Goal: Obtain resource: Download file/media

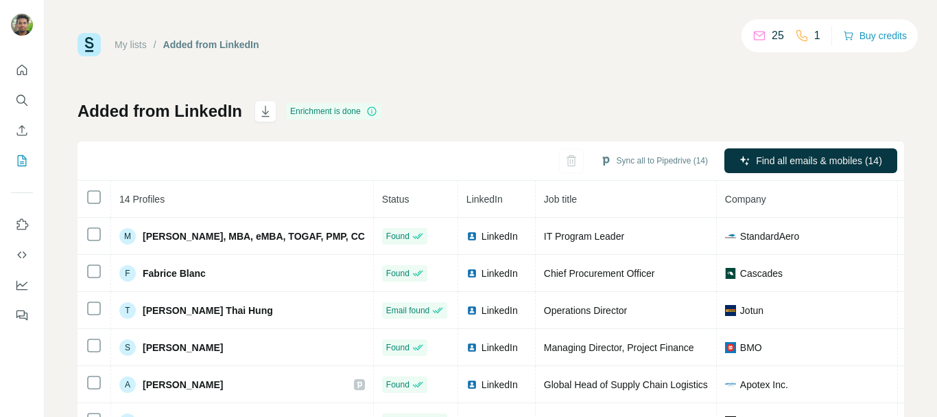
scroll to position [0, 462]
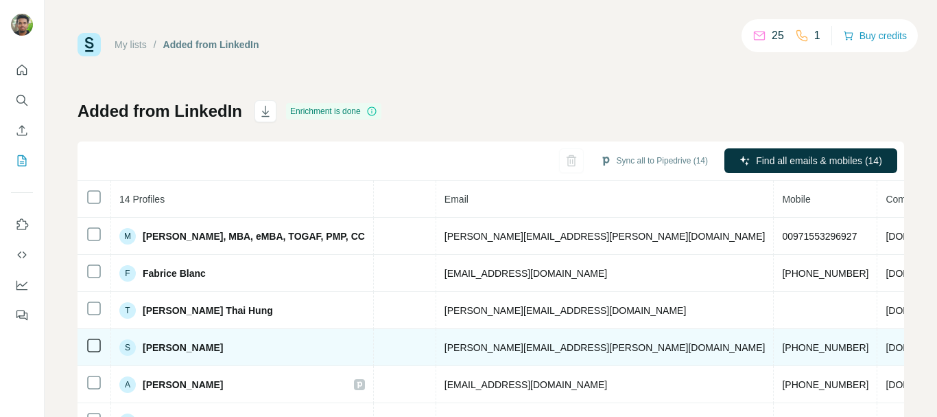
click at [782, 347] on span "+19054835929" at bounding box center [825, 347] width 86 height 11
copy span "19054835929"
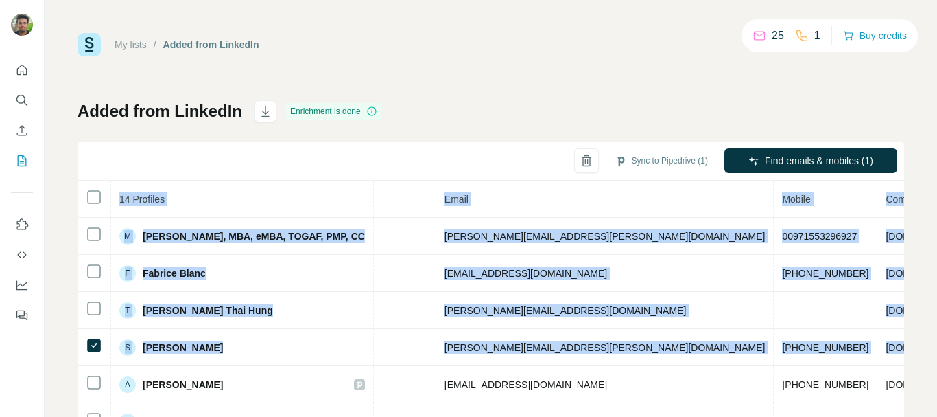
drag, startPoint x: 864, startPoint y: 347, endPoint x: 900, endPoint y: 350, distance: 35.8
click at [900, 350] on div "My lists / Added from LinkedIn 25 1 Buy credits Added from LinkedIn Enrichment …" at bounding box center [491, 208] width 893 height 417
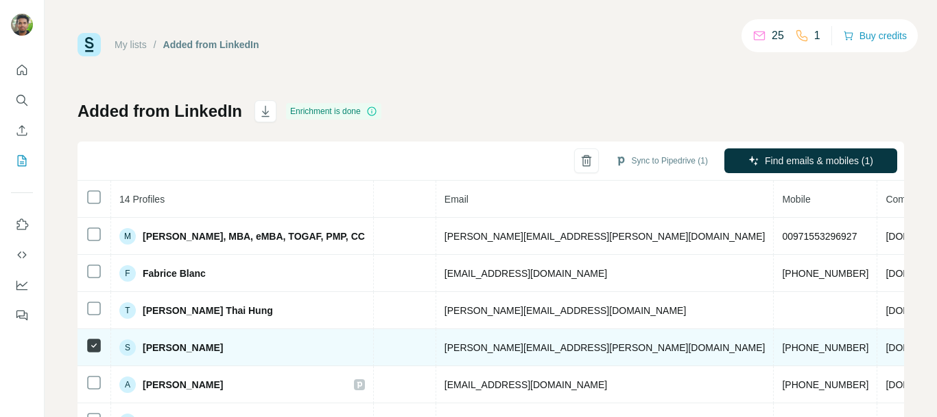
click at [185, 349] on span "Saravanan Santhanam" at bounding box center [183, 347] width 80 height 14
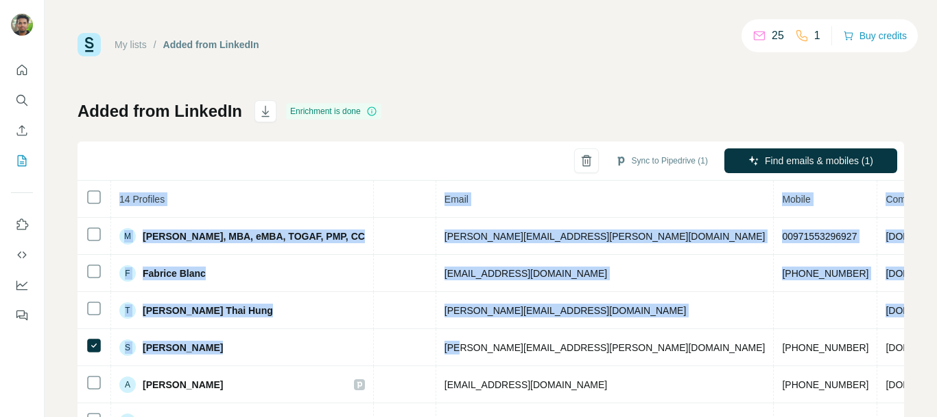
drag, startPoint x: 427, startPoint y: 346, endPoint x: 889, endPoint y: 344, distance: 462.5
click at [889, 344] on div "14 Profiles Status LinkedIn Job title Company Email Mobile Company website Land…" at bounding box center [491, 361] width 827 height 362
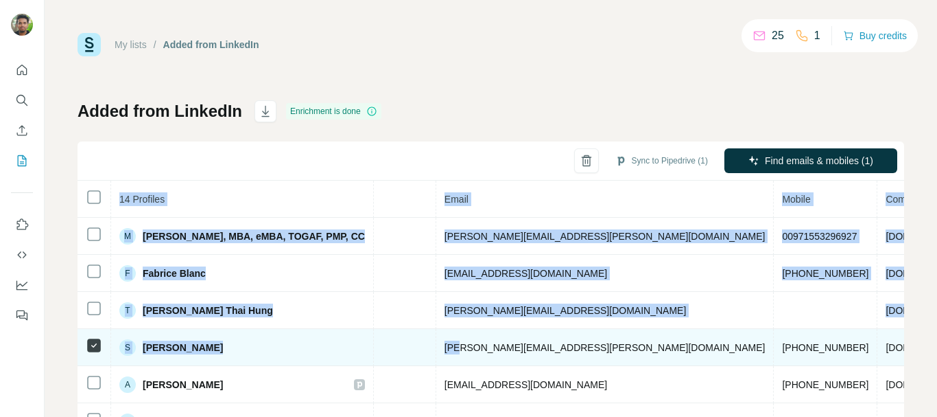
click at [501, 342] on span "saravanan.santhanam@bmo.com" at bounding box center [605, 347] width 321 height 11
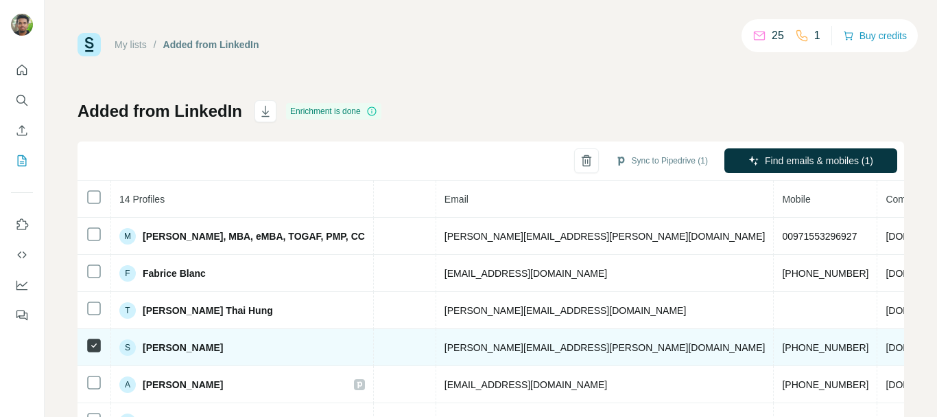
click at [206, 347] on span "Saravanan Santhanam" at bounding box center [183, 347] width 80 height 14
click at [205, 350] on span "Saravanan Santhanam" at bounding box center [183, 347] width 80 height 14
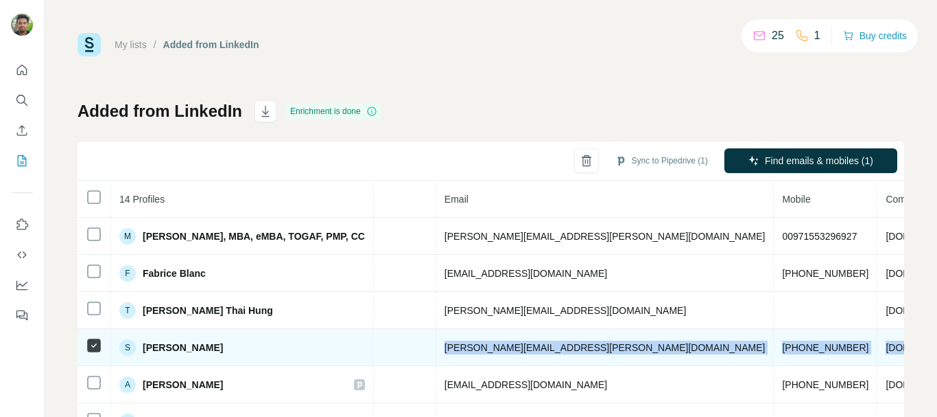
drag, startPoint x: 406, startPoint y: 345, endPoint x: 880, endPoint y: 353, distance: 474.3
click at [880, 353] on tr "S Saravanan Santhanam Found LinkedIn Managing Director, Project Finance BMO sar…" at bounding box center [418, 347] width 1605 height 37
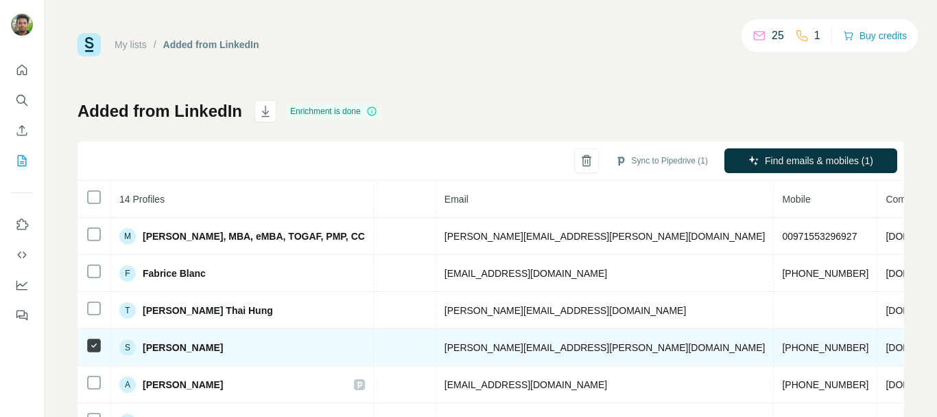
click at [223, 352] on span "Saravanan Santhanam" at bounding box center [183, 347] width 80 height 14
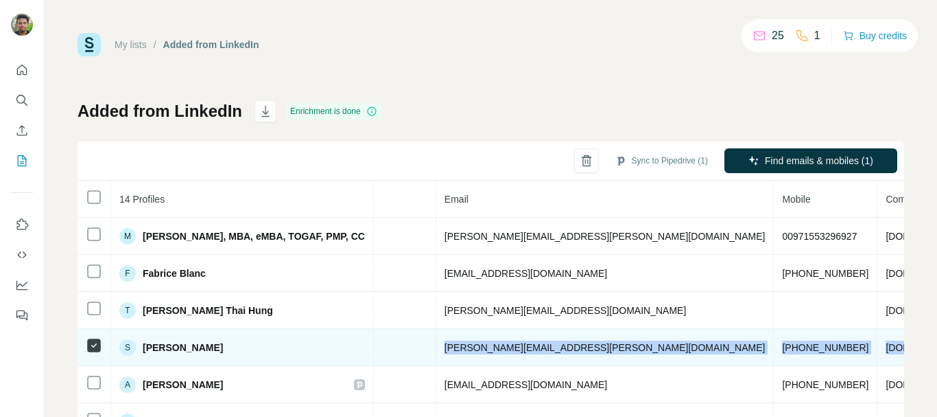
drag, startPoint x: 416, startPoint y: 351, endPoint x: 881, endPoint y: 352, distance: 465.3
click at [881, 352] on tr "S Saravanan Santhanam Found LinkedIn Managing Director, Project Finance BMO sar…" at bounding box center [418, 347] width 1605 height 37
click at [463, 342] on span "saravanan.santhanam@bmo.com" at bounding box center [605, 347] width 321 height 11
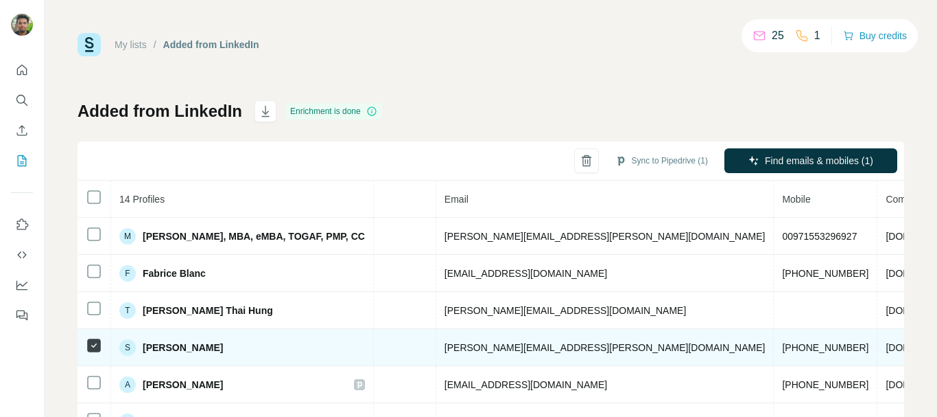
click at [223, 344] on span "Saravanan Santhanam" at bounding box center [183, 347] width 80 height 14
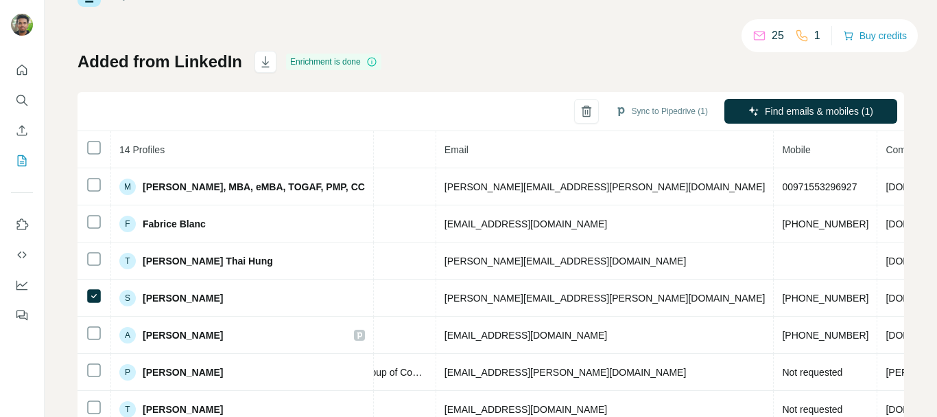
click at [406, 127] on div "Sync to Pipedrive (1) Find emails & mobiles (1)" at bounding box center [491, 111] width 827 height 39
click at [436, 141] on th "Email" at bounding box center [605, 149] width 338 height 37
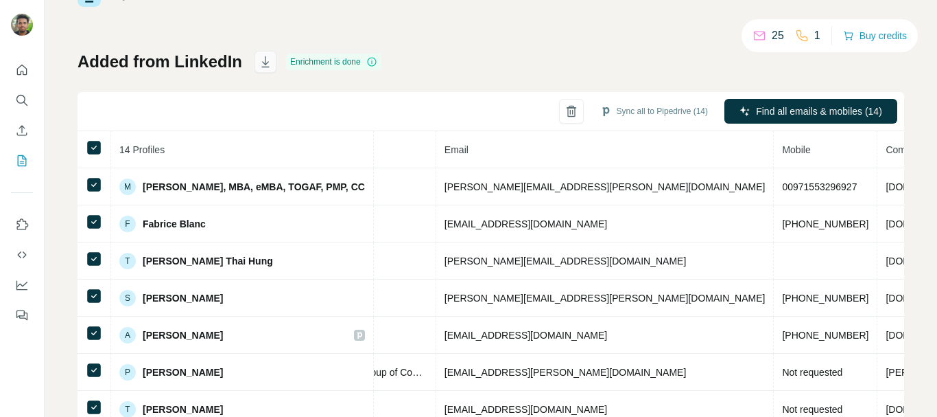
click at [265, 66] on icon "button" at bounding box center [266, 62] width 14 height 14
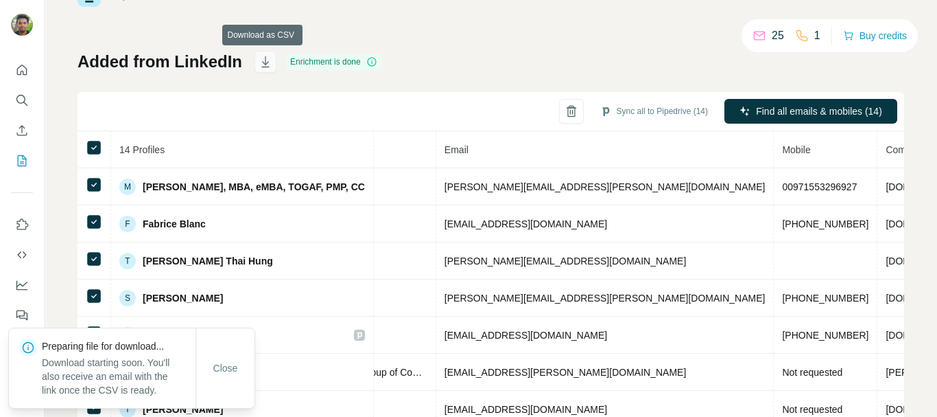
click at [267, 67] on icon "button" at bounding box center [266, 62] width 14 height 14
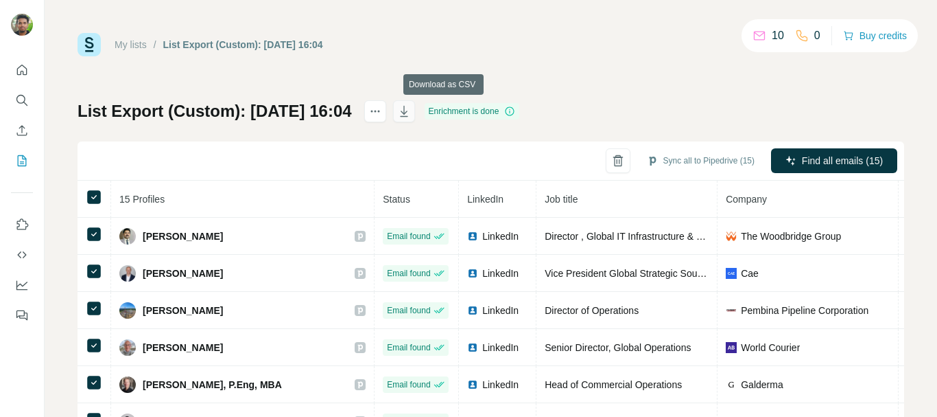
click at [411, 111] on icon "button" at bounding box center [404, 111] width 14 height 14
click at [473, 51] on div "My lists / List Export (Custom): [DATE] 16:04 10 0 Buy credits" at bounding box center [491, 44] width 827 height 23
click at [21, 72] on icon "Quick start" at bounding box center [22, 70] width 10 height 10
click at [26, 100] on icon "Search" at bounding box center [22, 100] width 14 height 14
